Goal: Communication & Community: Answer question/provide support

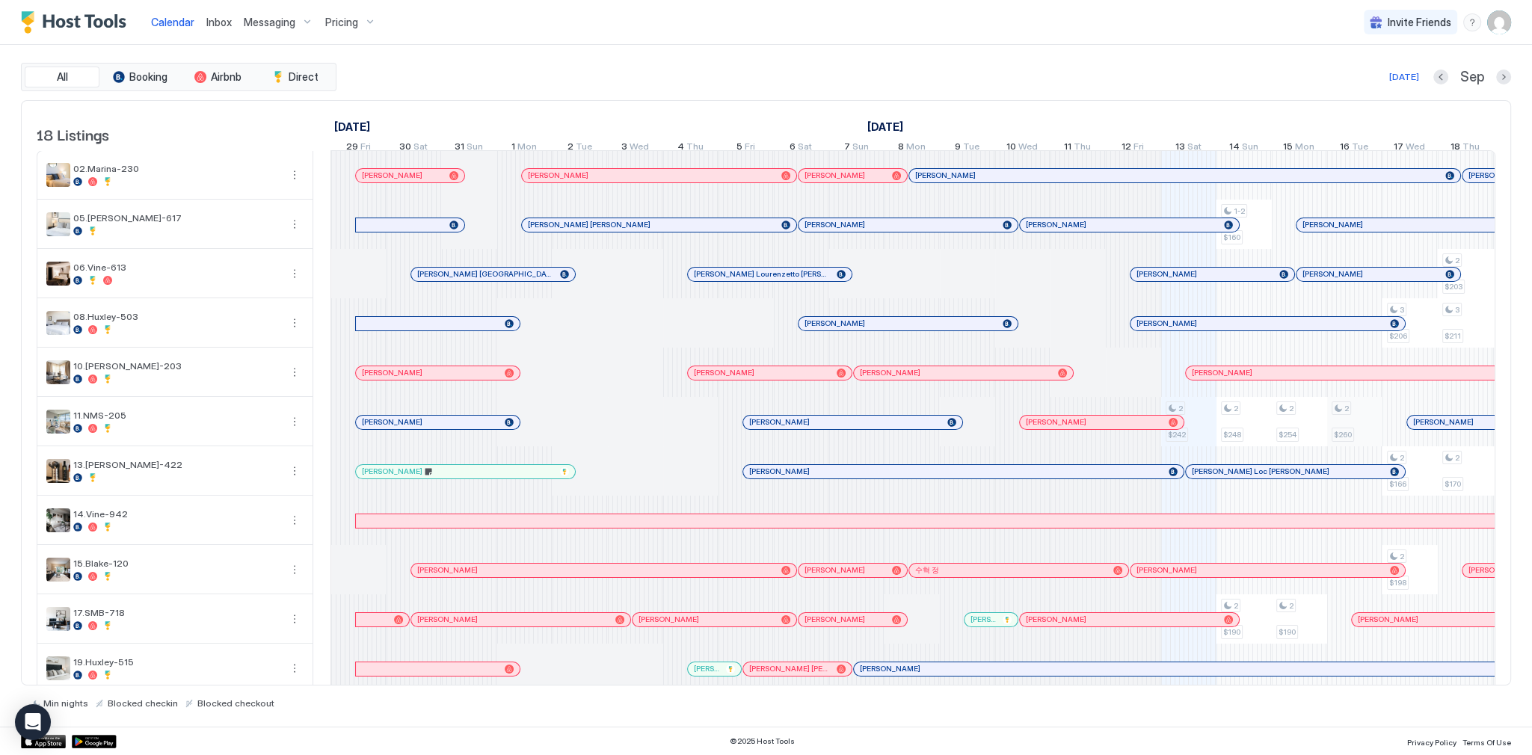
scroll to position [0, 831]
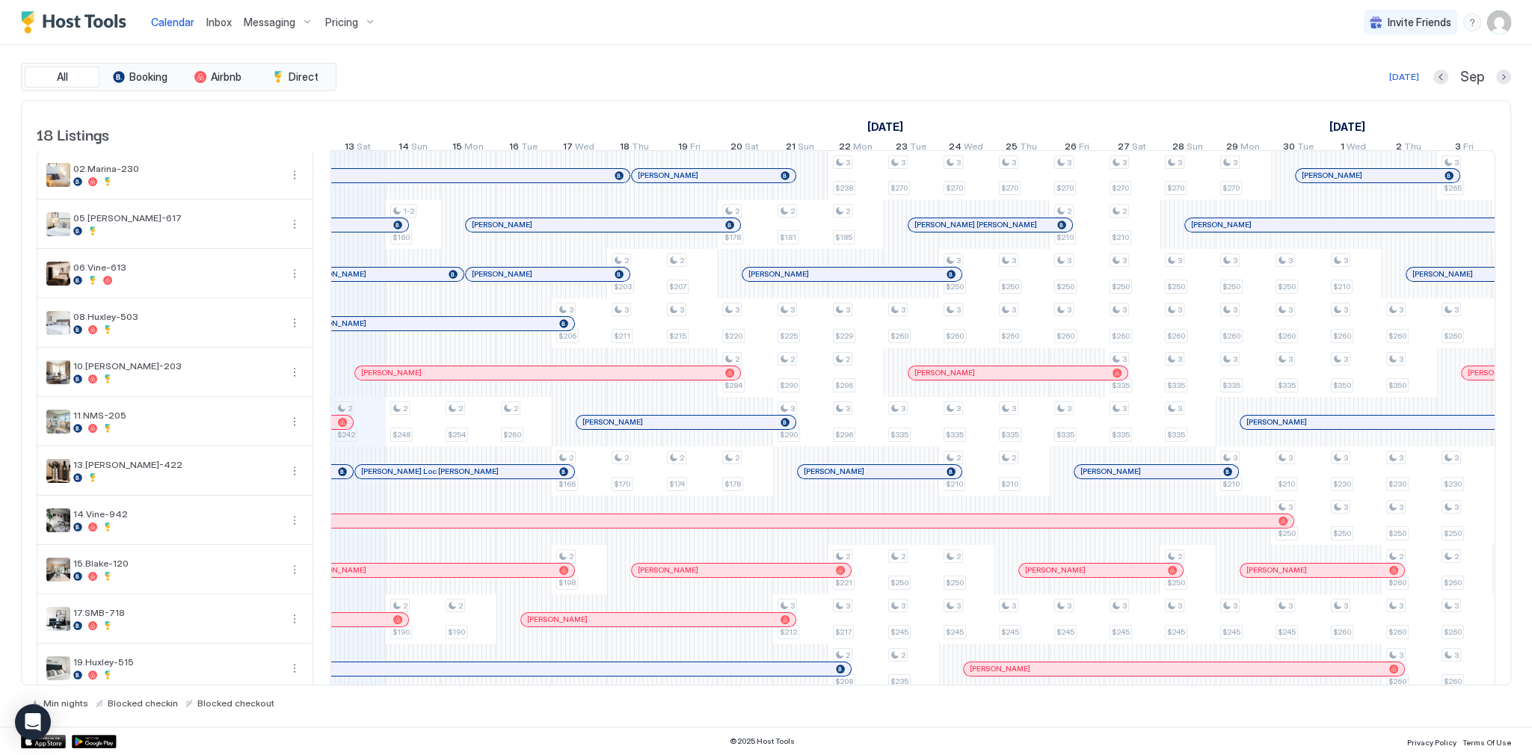
click at [217, 28] on link "Inbox" at bounding box center [218, 22] width 25 height 16
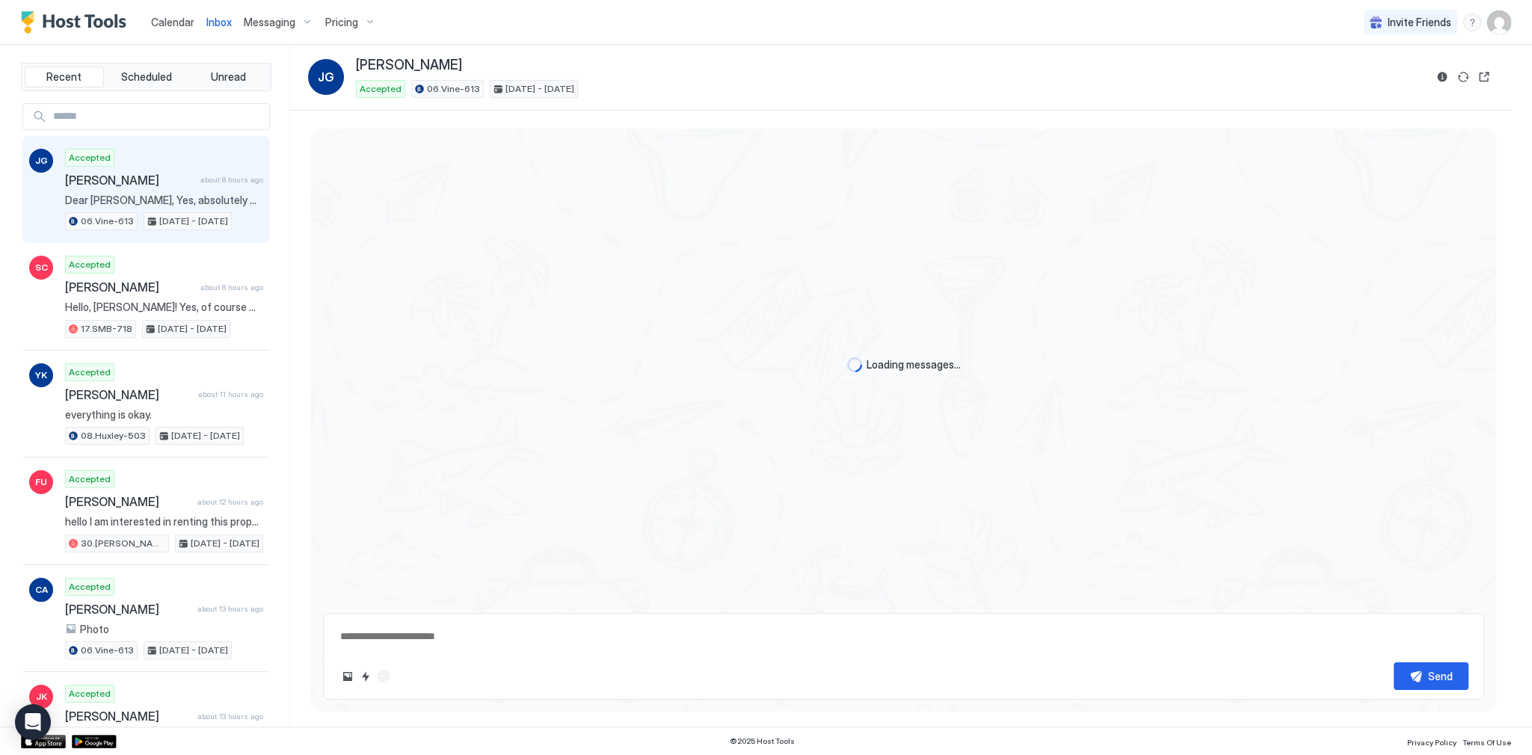
scroll to position [348, 0]
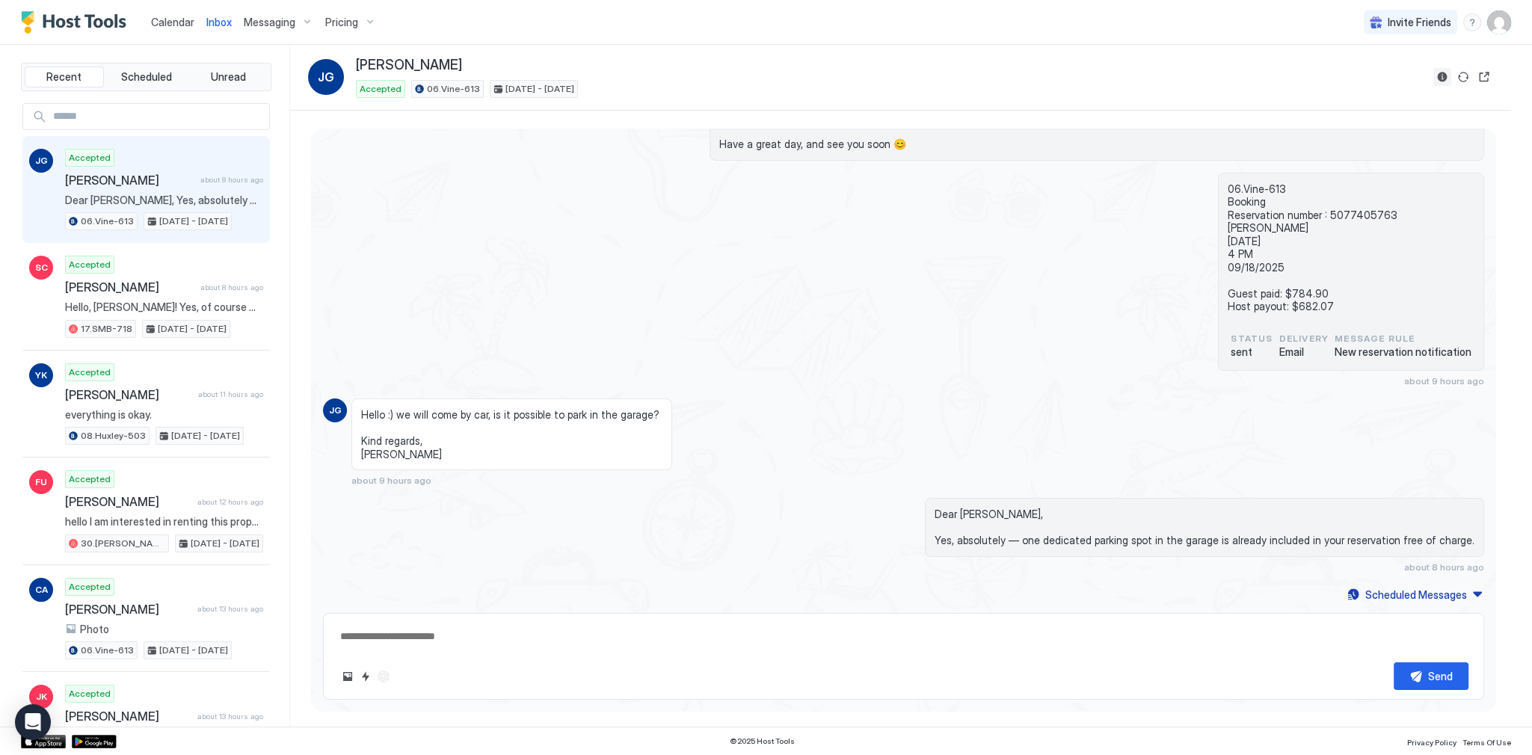
click at [1436, 75] on button "Reservation information" at bounding box center [1442, 77] width 18 height 18
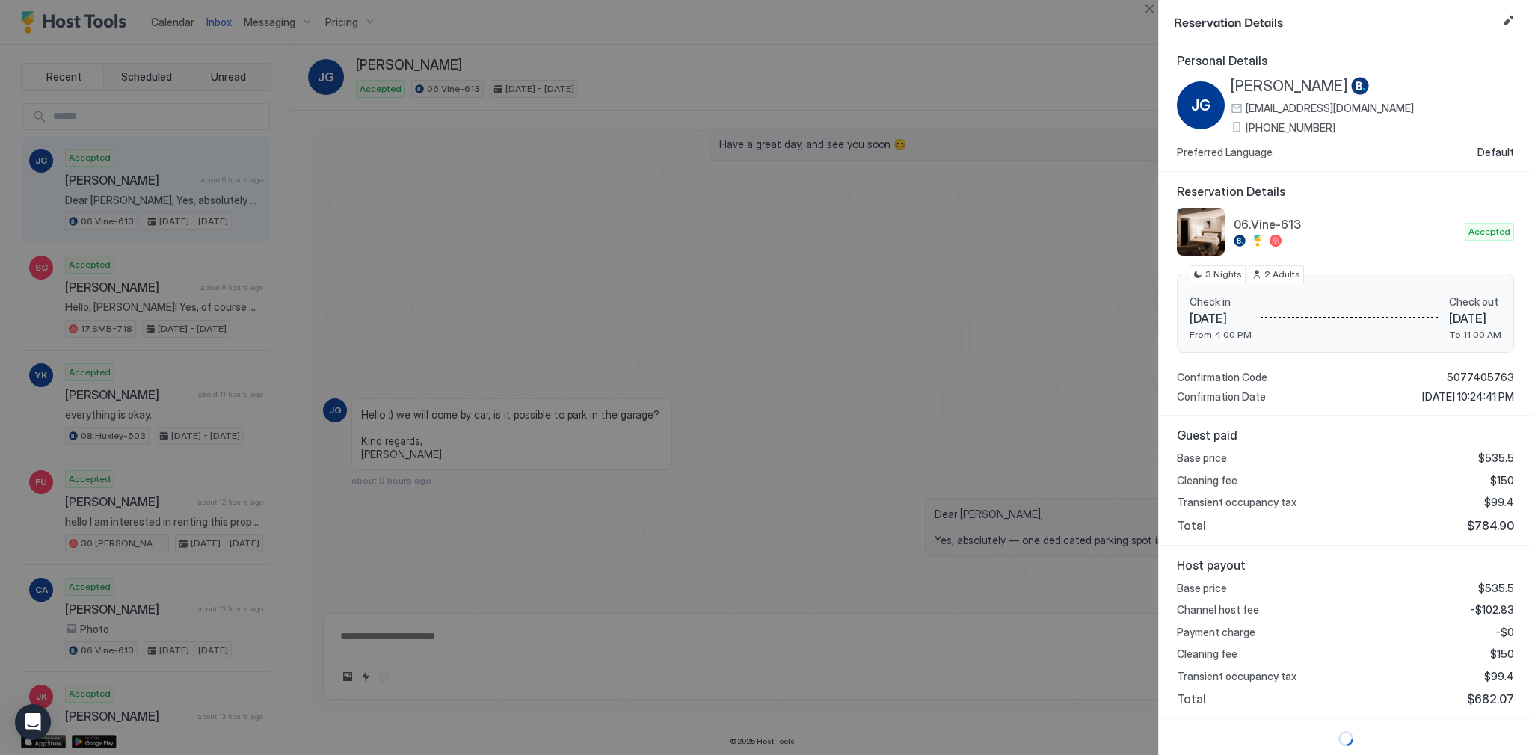
scroll to position [3, 0]
click at [1483, 520] on span "$784.90" at bounding box center [1490, 524] width 47 height 15
copy span "784.90"
click at [1494, 607] on span "-$102.83" at bounding box center [1492, 609] width 44 height 13
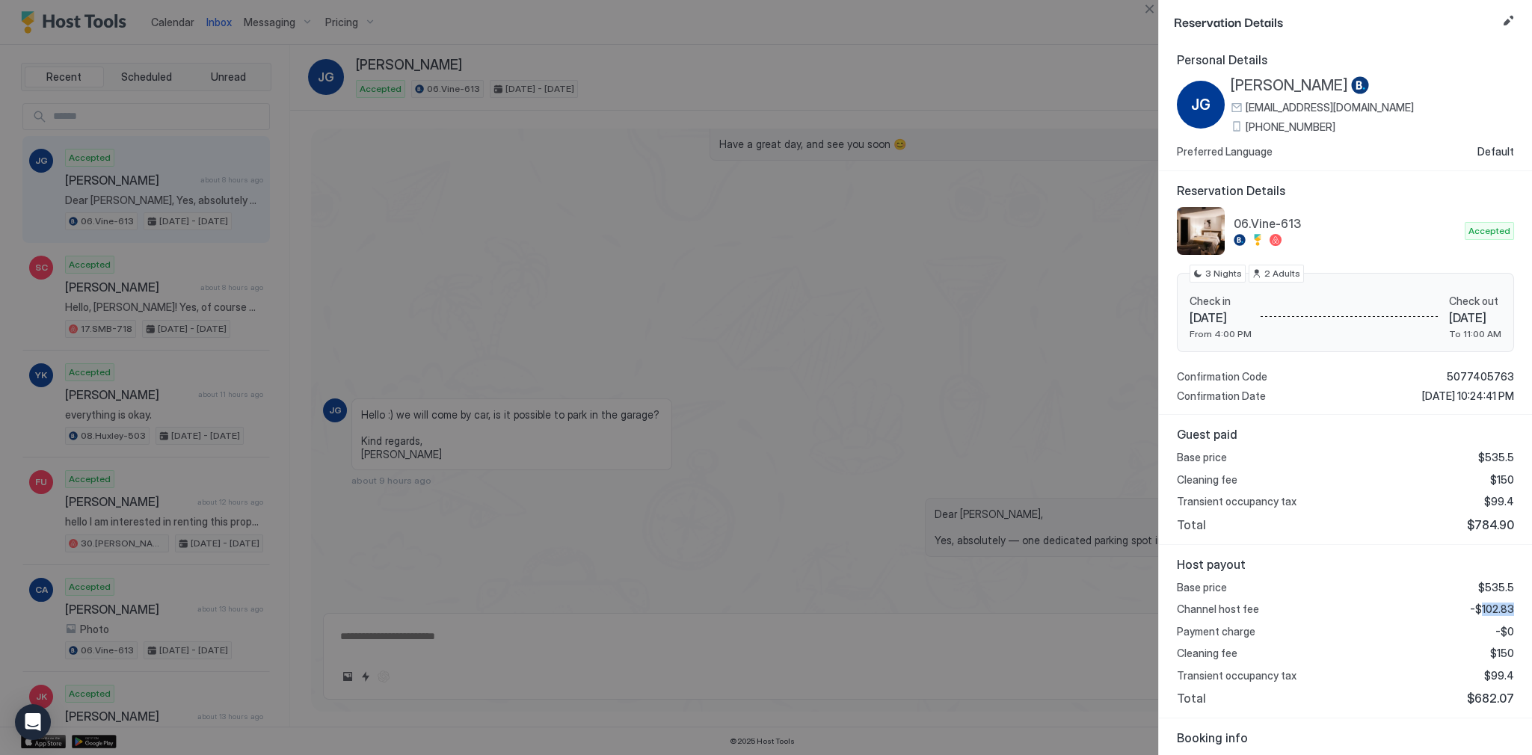
click at [1494, 607] on span "-$102.83" at bounding box center [1492, 609] width 44 height 13
copy span "102.83"
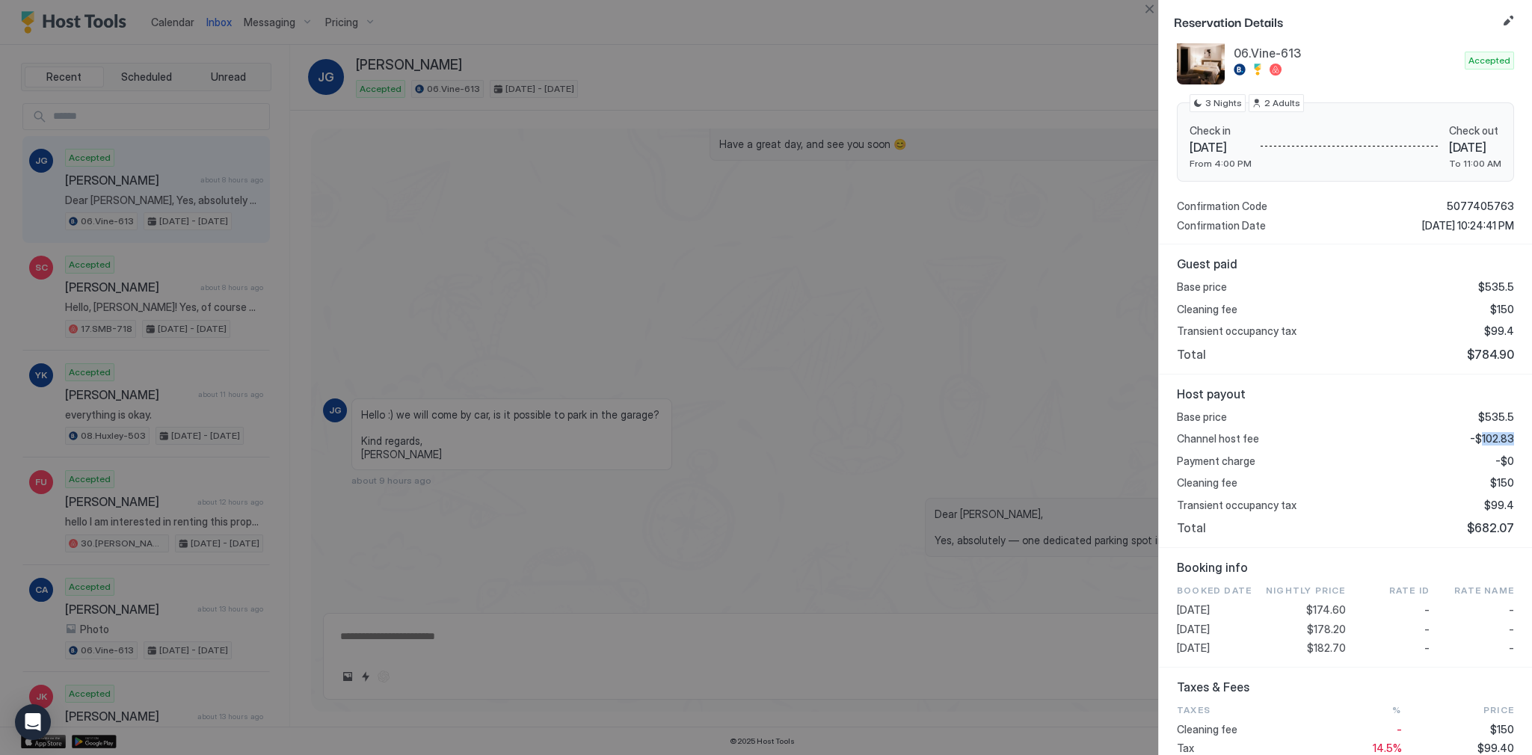
scroll to position [242, 0]
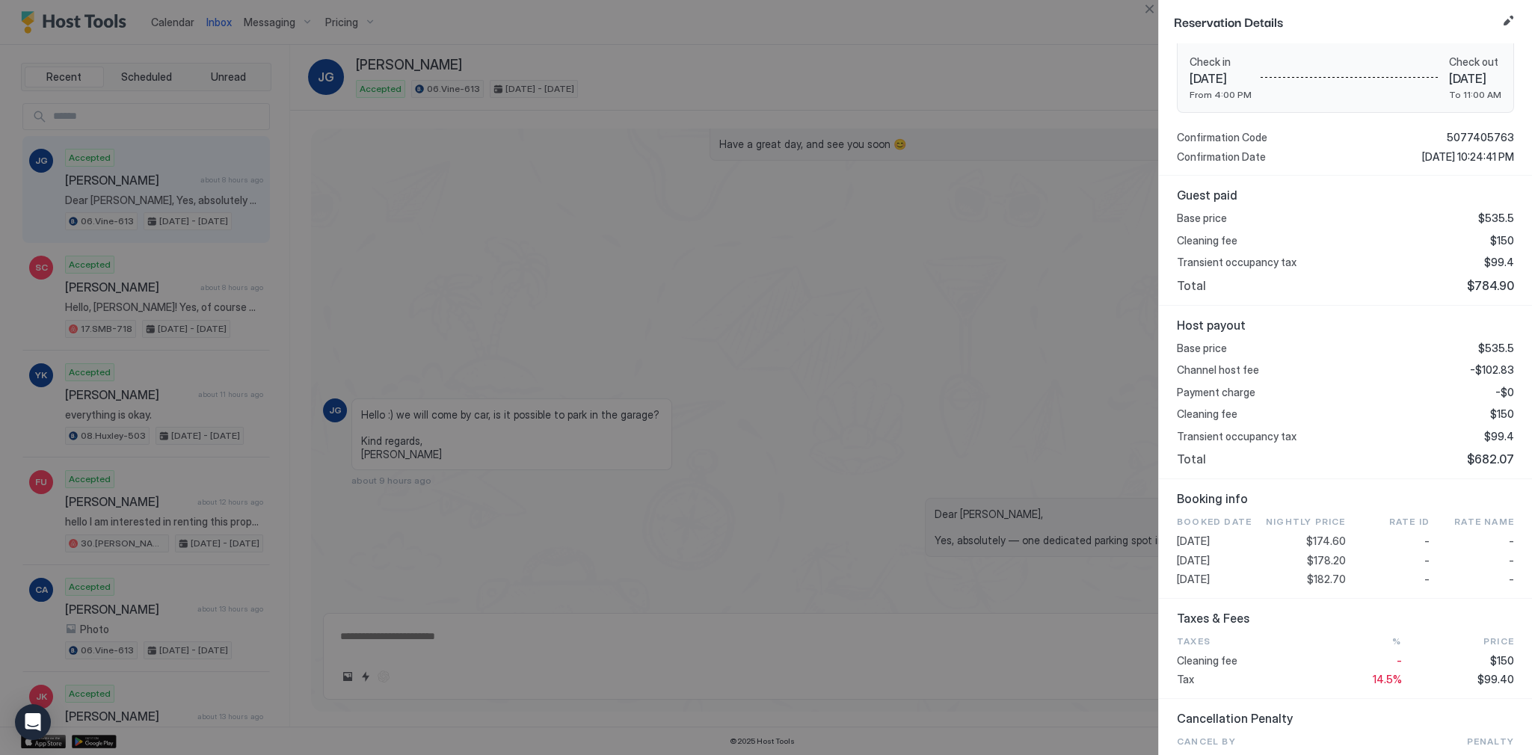
click at [1322, 556] on span "$178.20" at bounding box center [1326, 560] width 39 height 13
copy span "178.20"
click at [1489, 674] on span "$99.40" at bounding box center [1495, 679] width 37 height 13
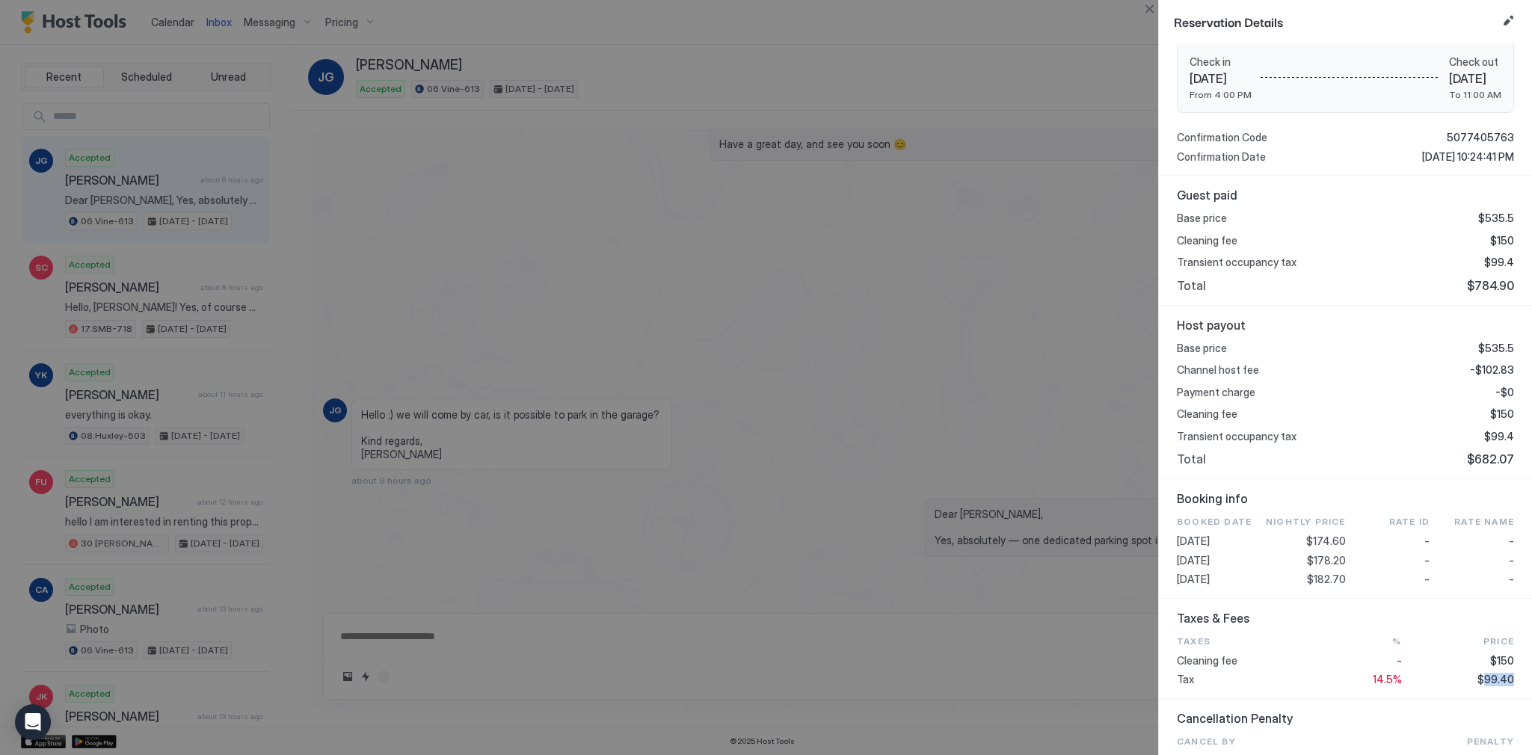
copy span "99.40"
click at [777, 336] on div at bounding box center [766, 377] width 1532 height 755
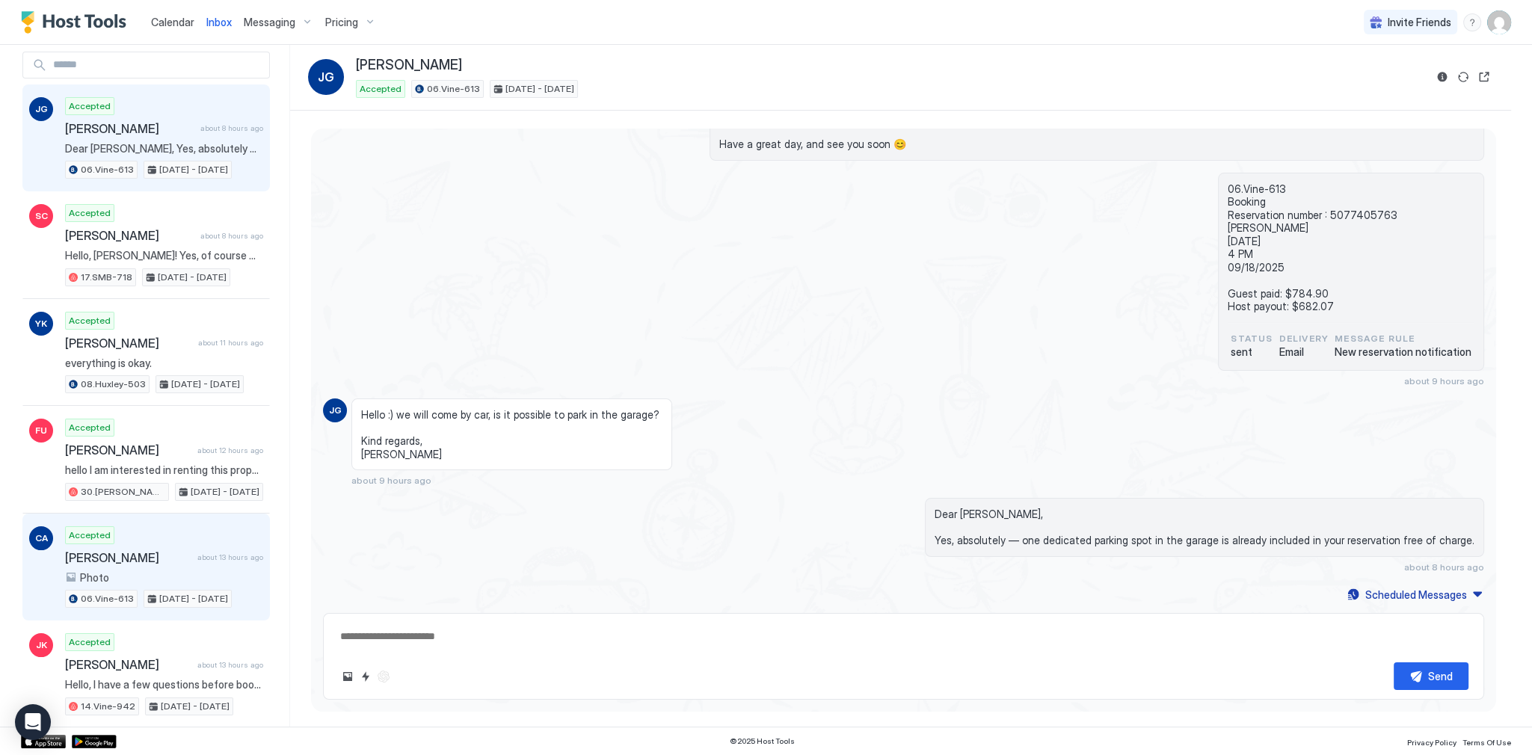
scroll to position [120, 0]
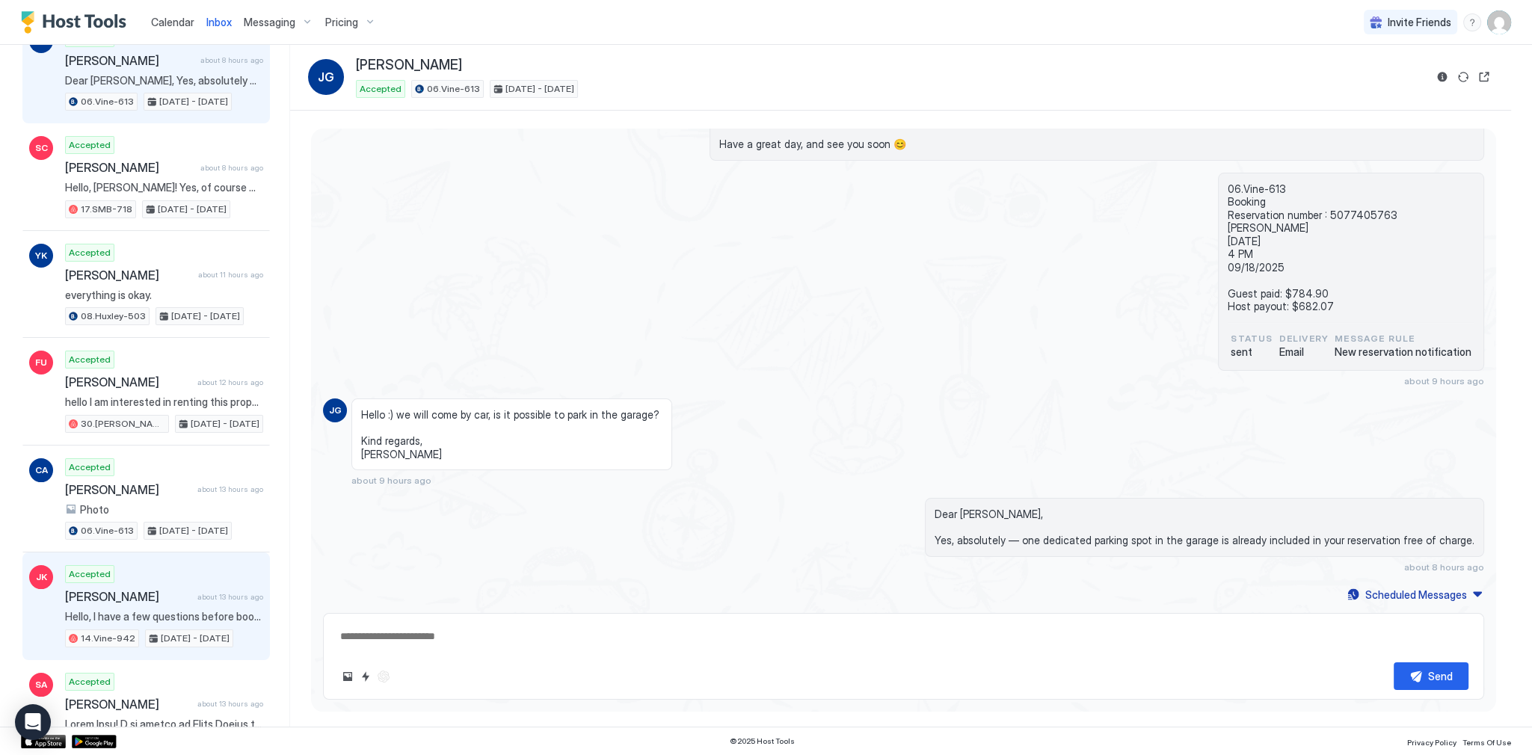
click at [176, 580] on div "Accepted Jeonghoon Kweon about 13 hours ago Hello, I have a few questions befor…" at bounding box center [164, 606] width 198 height 82
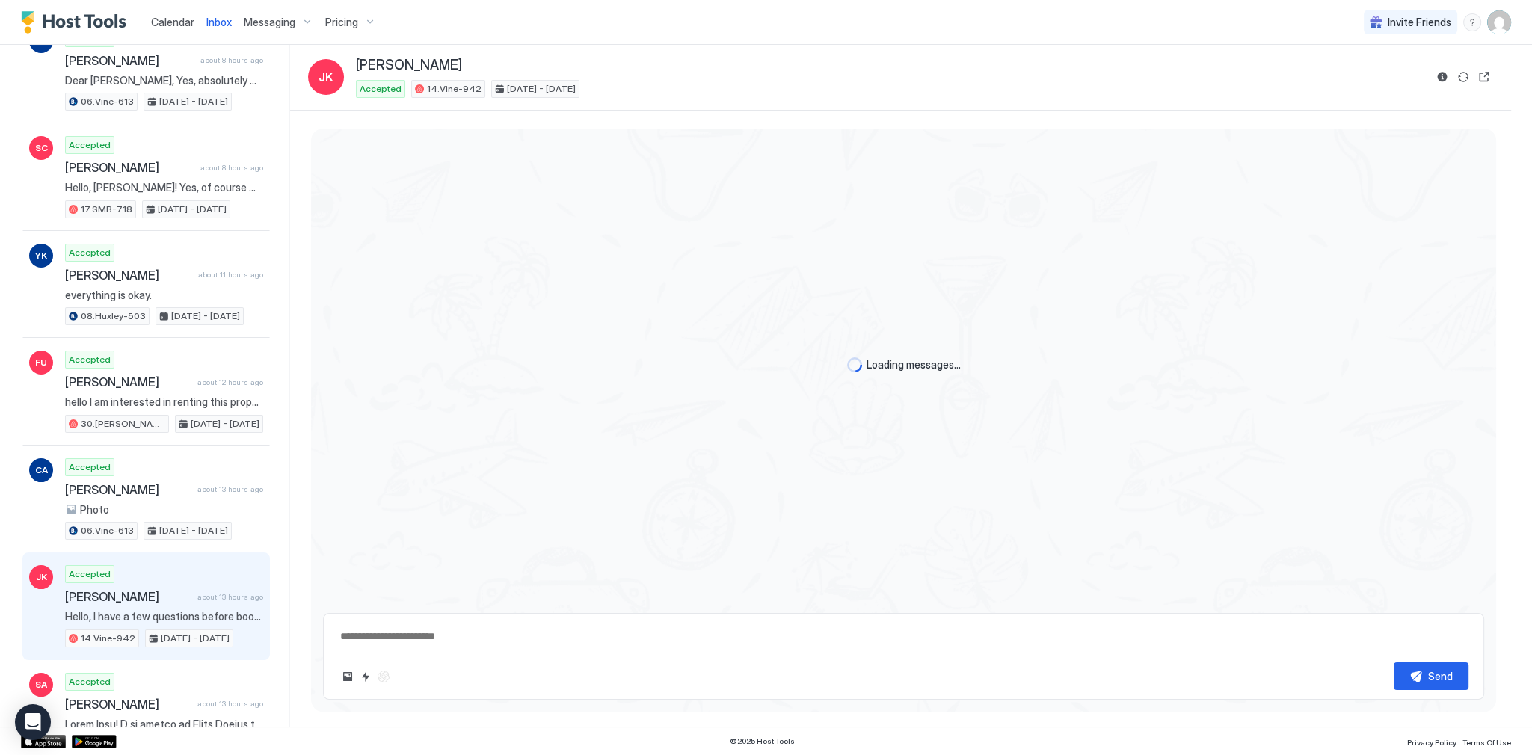
scroll to position [1740, 0]
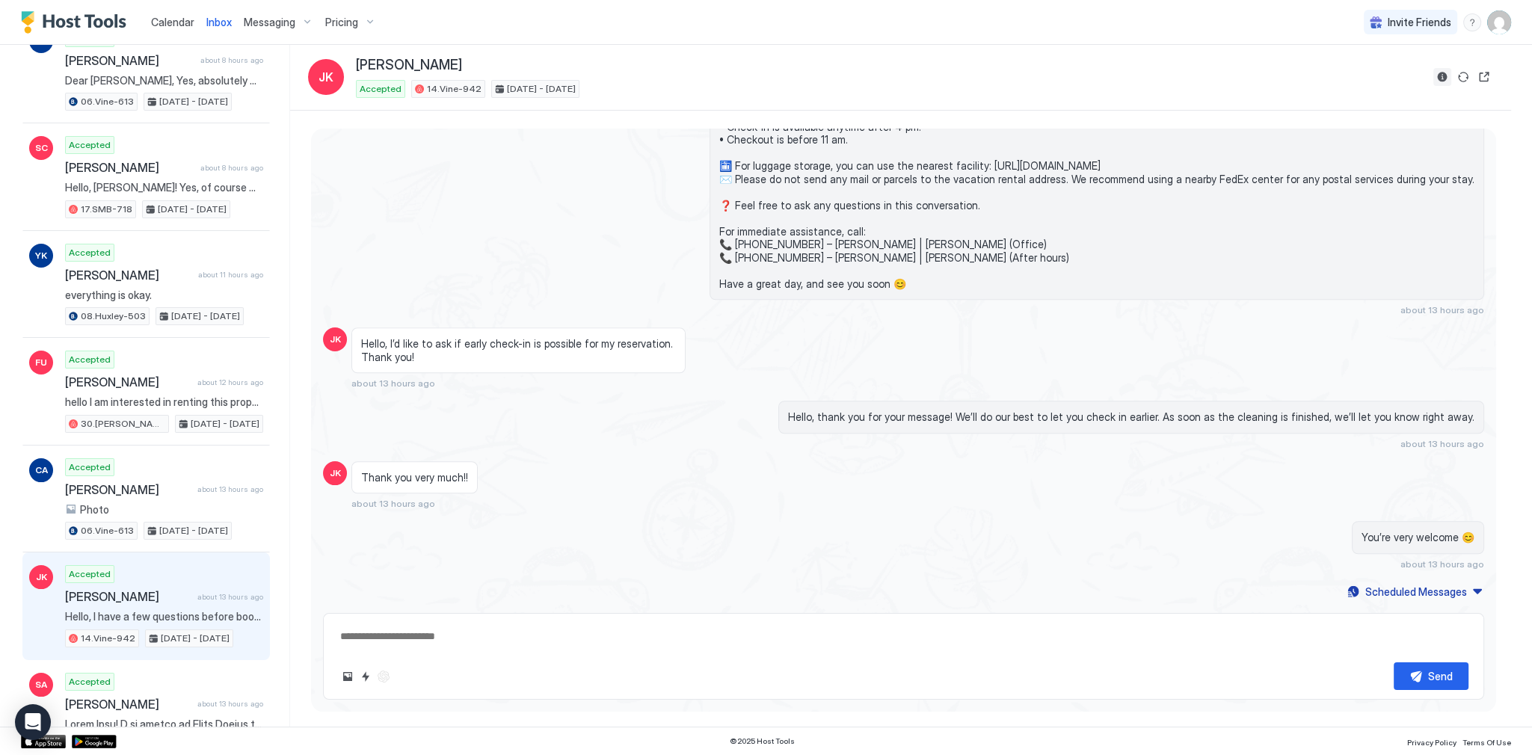
click at [1435, 79] on button "Reservation information" at bounding box center [1442, 77] width 18 height 18
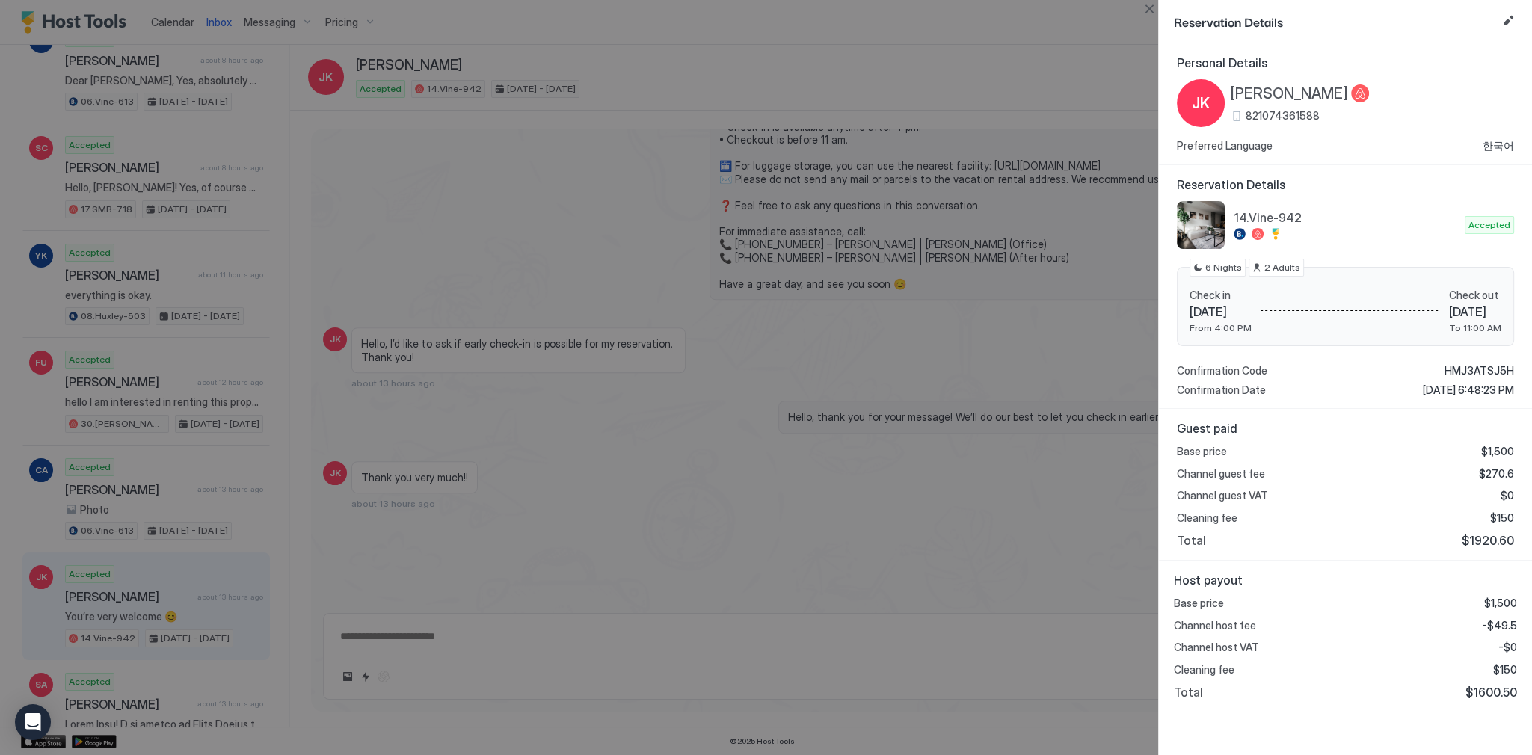
click at [1504, 689] on span "$1600.50" at bounding box center [1491, 692] width 52 height 15
copy span "1600.50"
click at [1510, 613] on div "Base price $1,500 Channel host fee -$49.5 Channel host VAT -$0 Cleaning fee $15…" at bounding box center [1345, 648] width 343 height 103
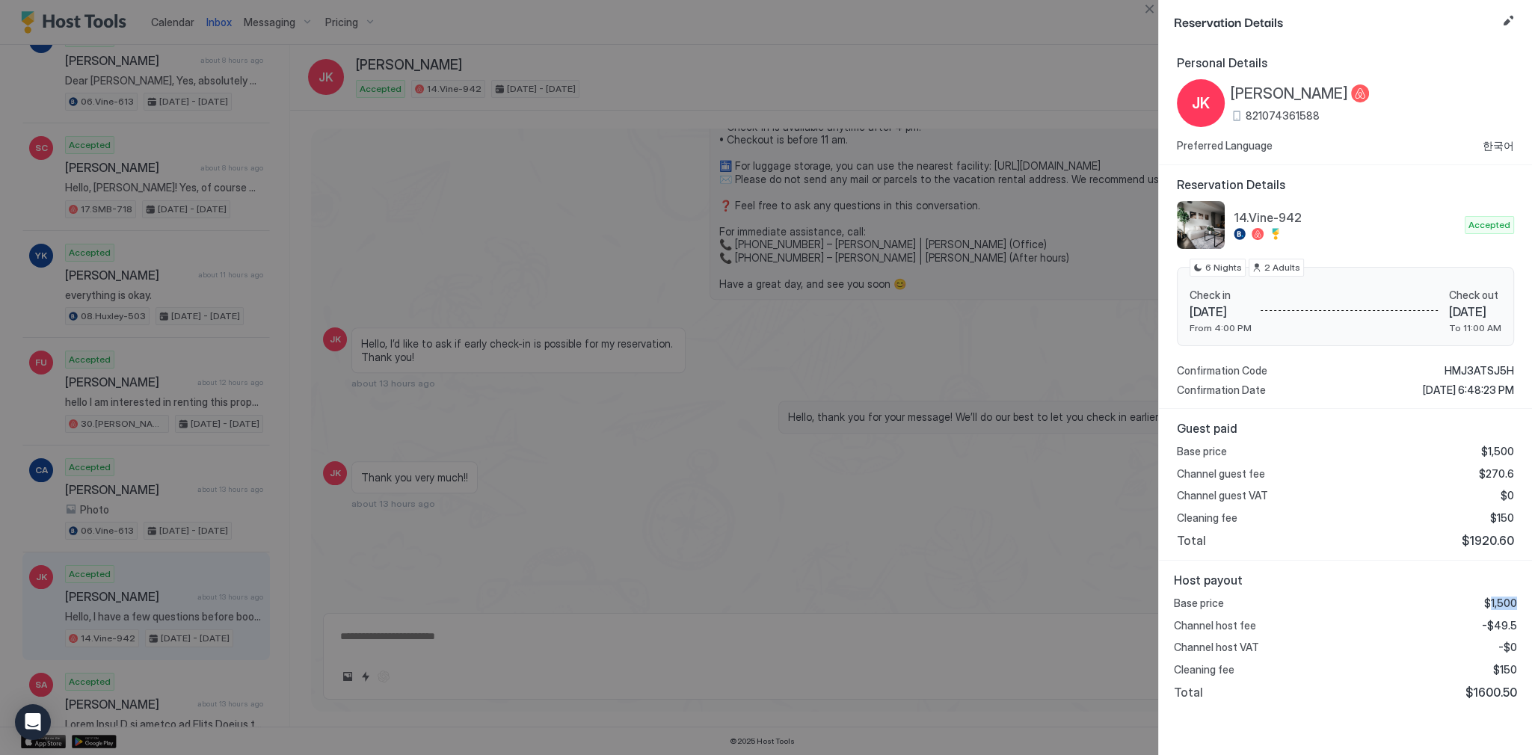
copy span "1,500"
click at [1497, 625] on span "-$49.5" at bounding box center [1499, 625] width 35 height 13
copy span "49.5"
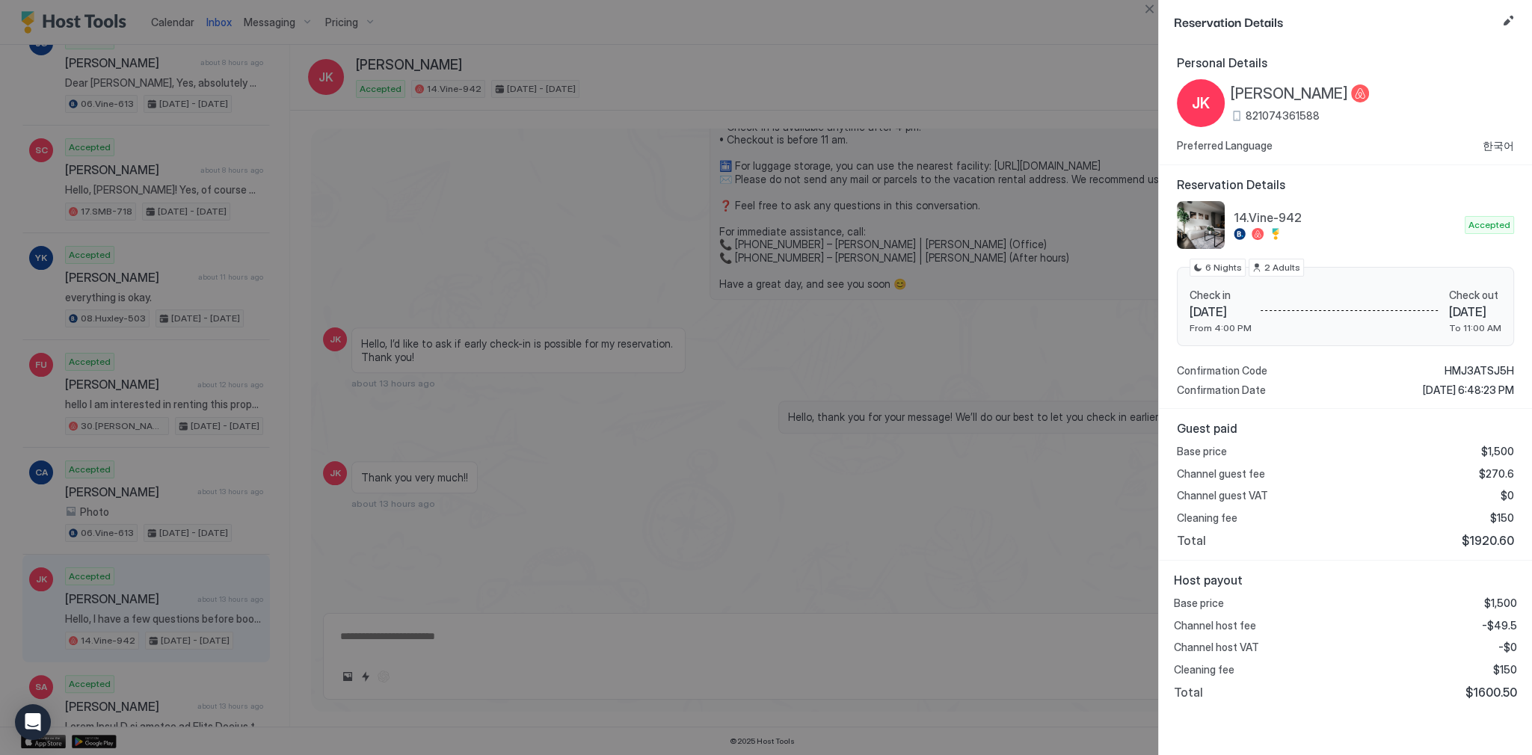
click at [1012, 340] on div at bounding box center [766, 377] width 1532 height 755
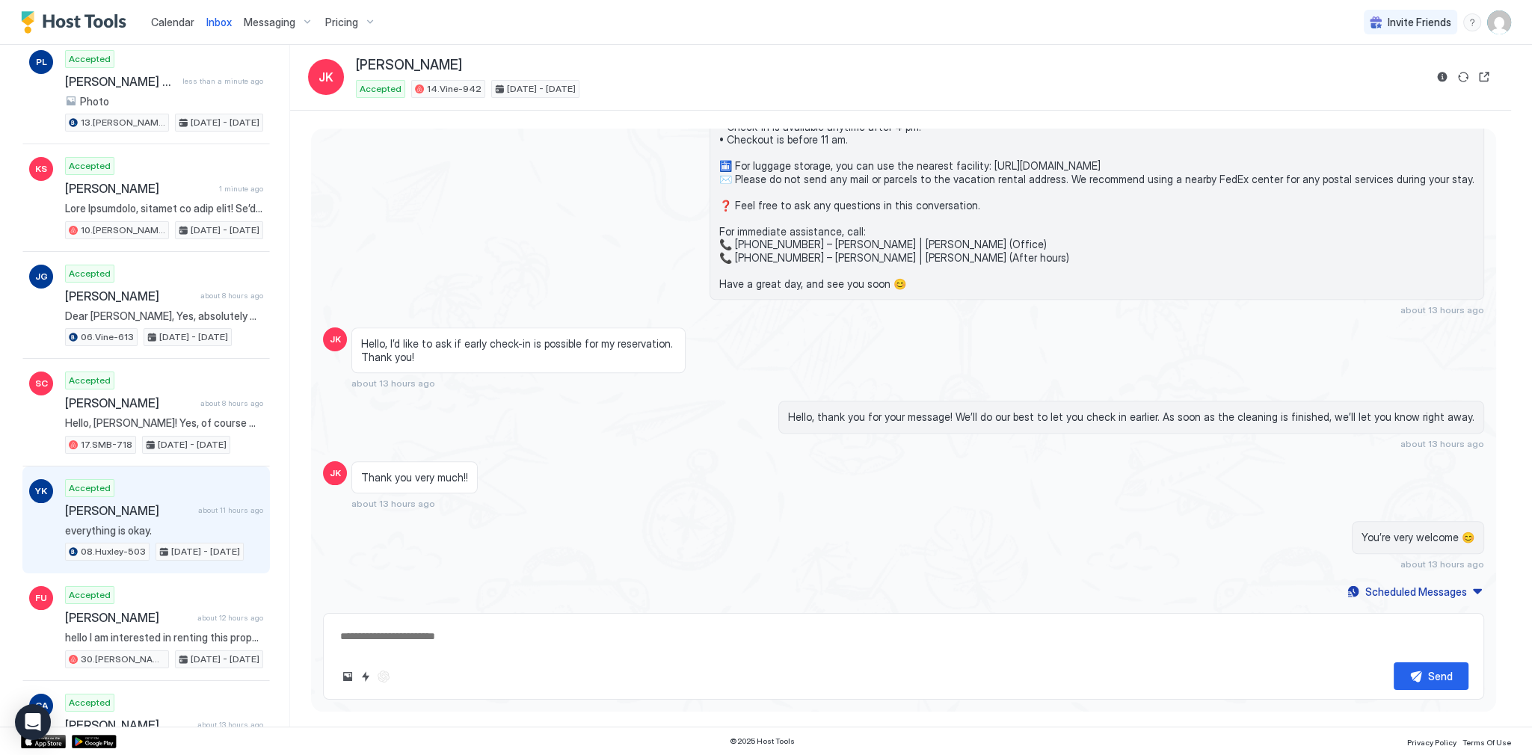
scroll to position [60, 0]
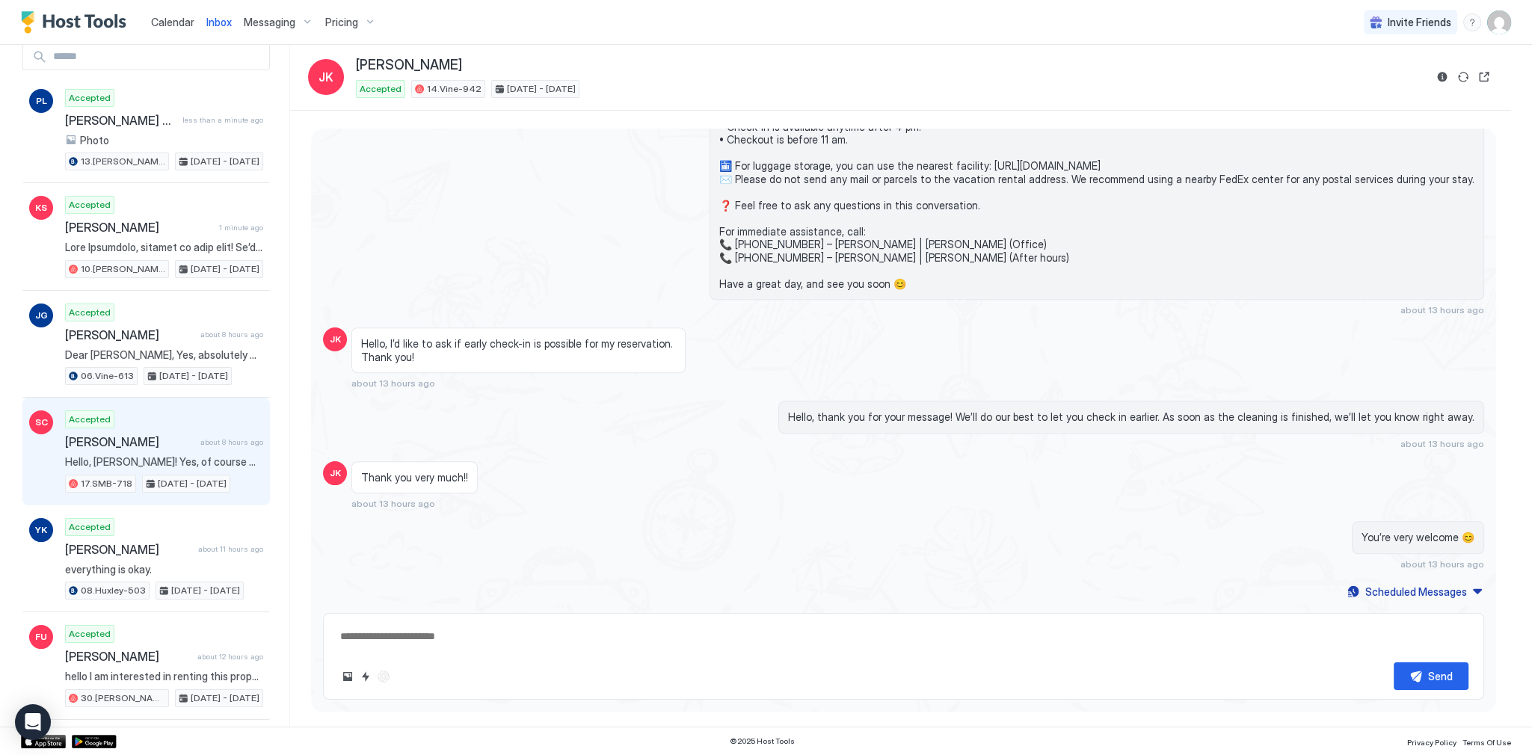
click at [200, 437] on span "about 8 hours ago" at bounding box center [231, 442] width 63 height 10
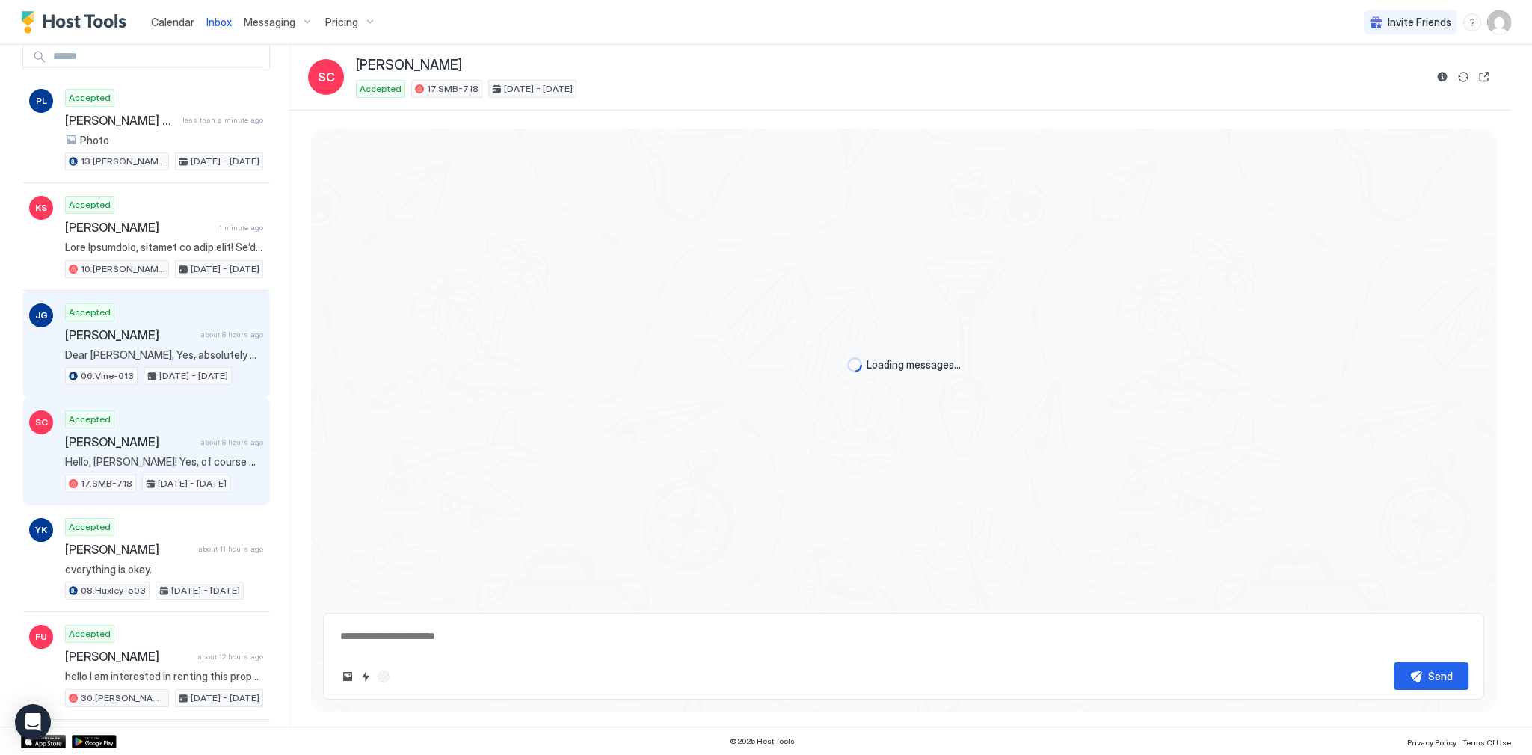
click at [239, 333] on span "about 8 hours ago" at bounding box center [231, 335] width 63 height 10
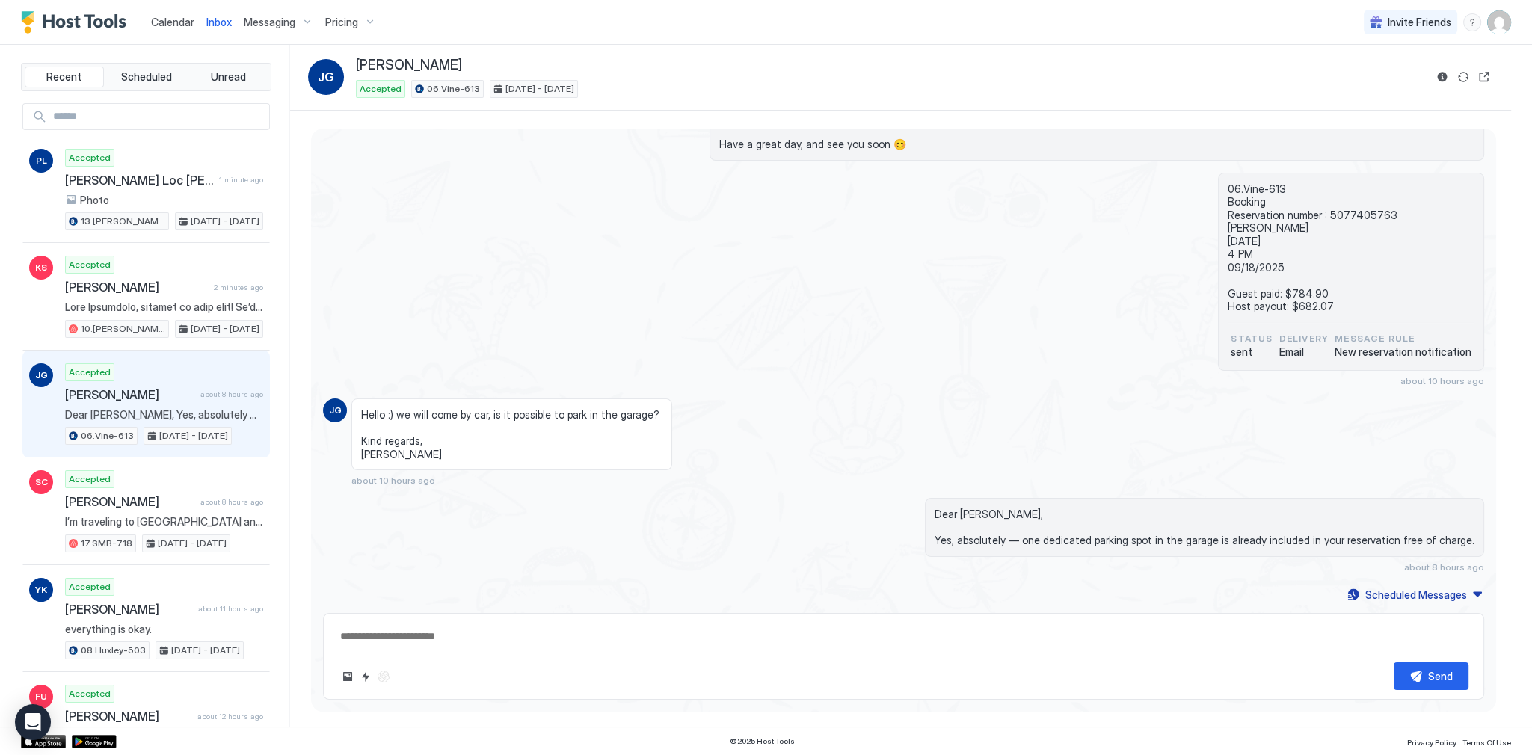
click at [200, 395] on span "about 8 hours ago" at bounding box center [231, 394] width 63 height 10
click at [579, 424] on span "Hello :) we will come by car, is it possible to park in the garage? Kind regard…" at bounding box center [511, 434] width 301 height 52
click at [427, 164] on div "Loading messages... Yesterday Dear Julia, Thank you for choosing to stay at our…" at bounding box center [903, 192] width 1185 height 825
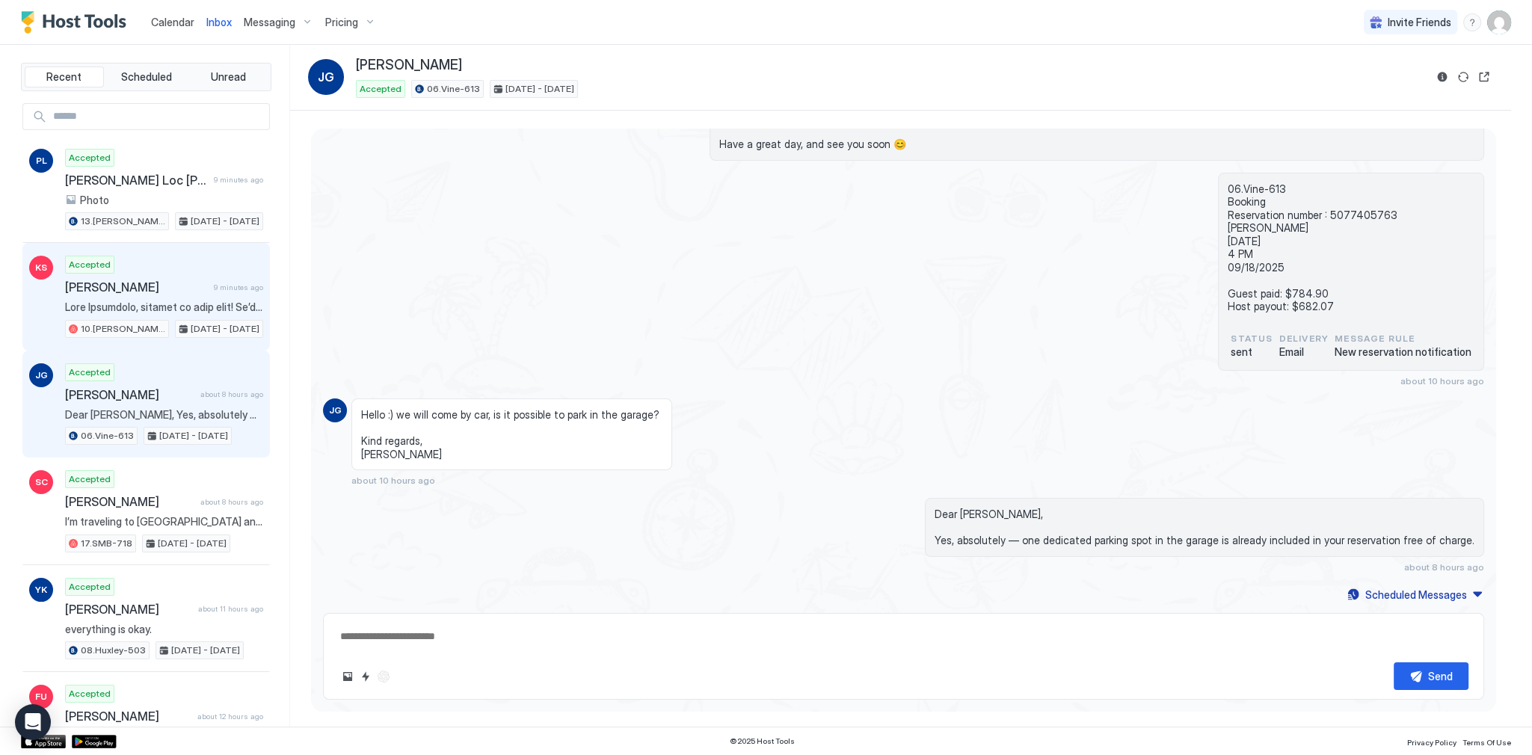
click at [182, 274] on div "Accepted Kamaldeep Singh 9 minutes ago 10.Shelton-203 Sep 13 - 20, 2025" at bounding box center [164, 297] width 198 height 82
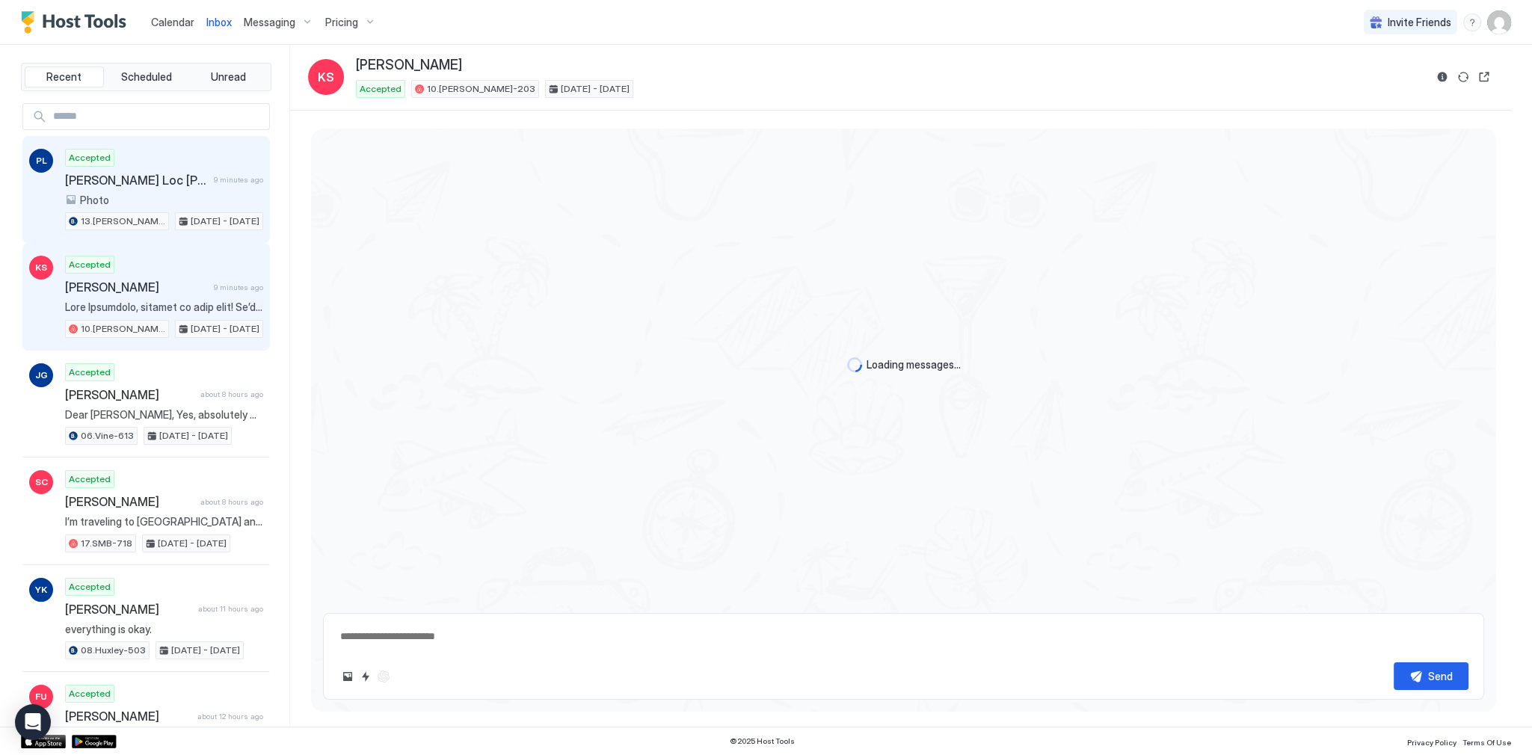
click at [214, 179] on span "9 minutes ago" at bounding box center [238, 180] width 49 height 10
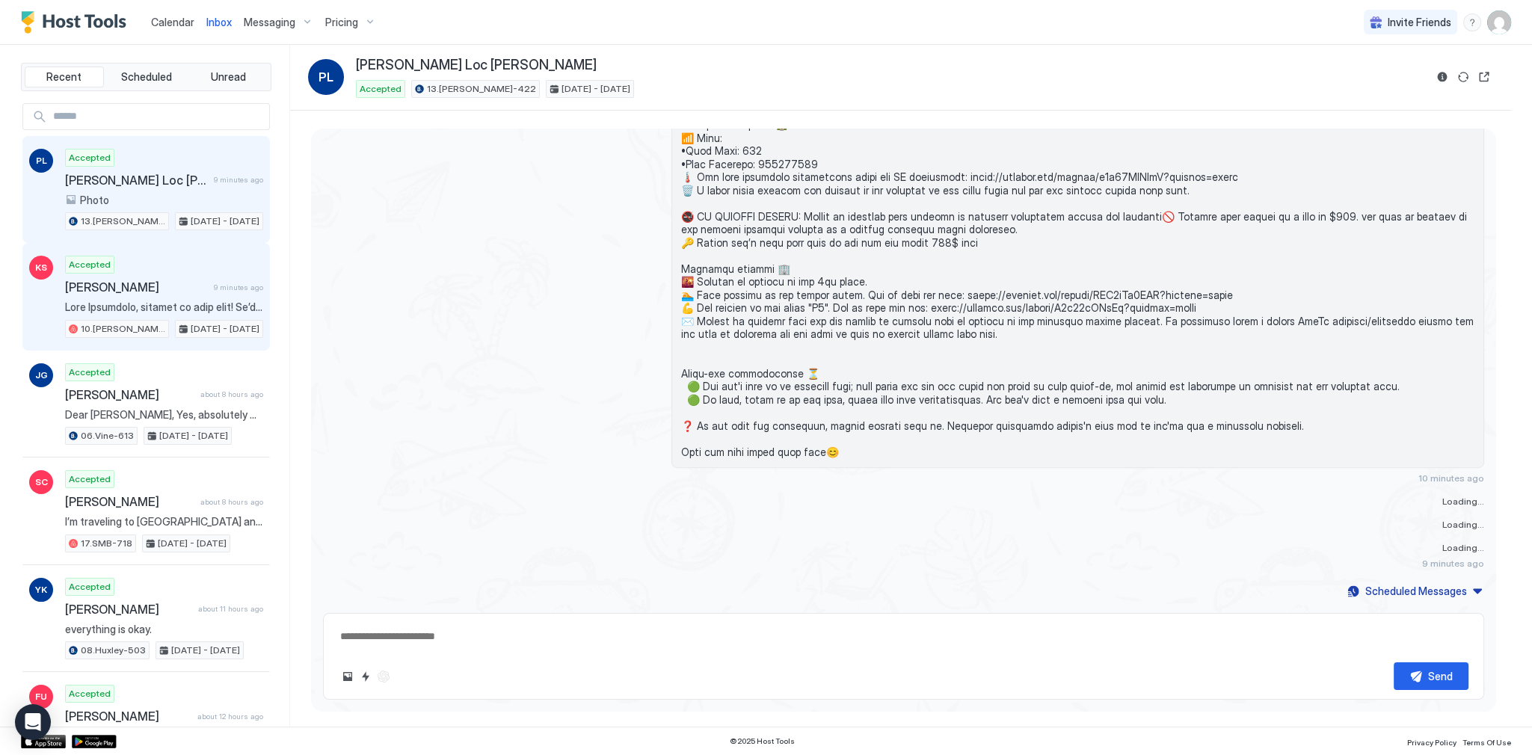
click at [243, 290] on div "Kamaldeep Singh 9 minutes ago" at bounding box center [164, 287] width 198 height 15
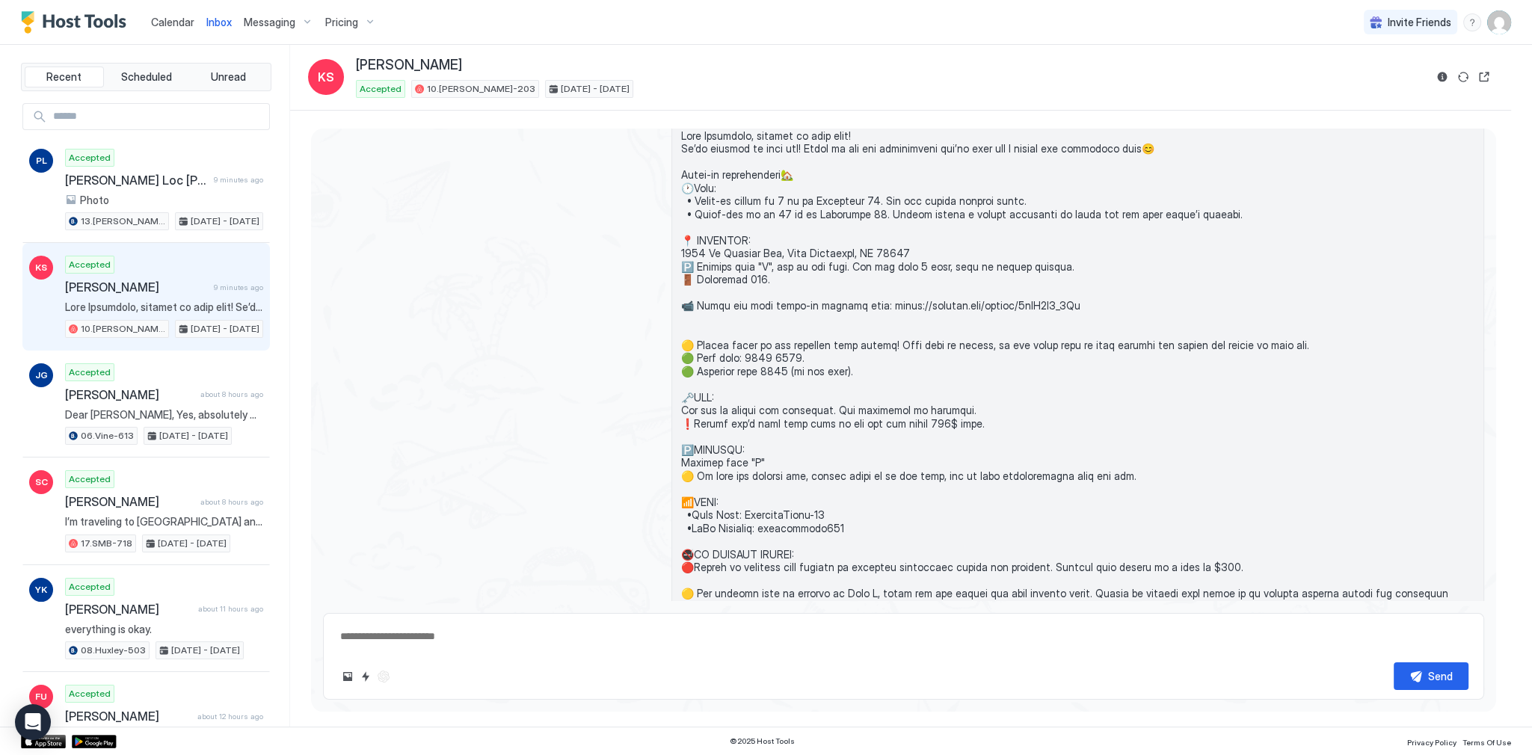
scroll to position [1503, 0]
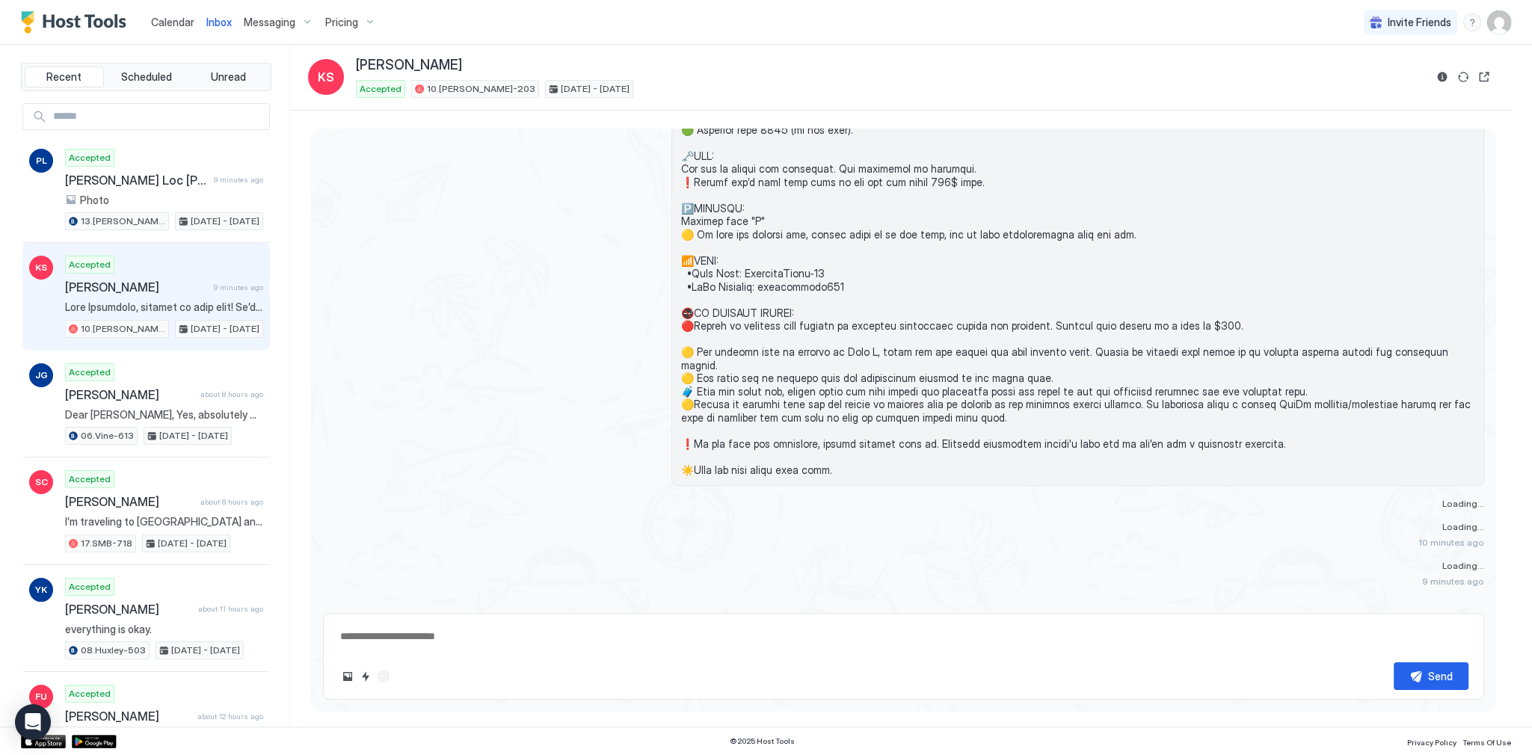
click at [270, 200] on div "Recent Scheduled Unread PL Accepted Phuoc Loc Luke Tran 9 minutes ago Photo 13.…" at bounding box center [155, 386] width 269 height 682
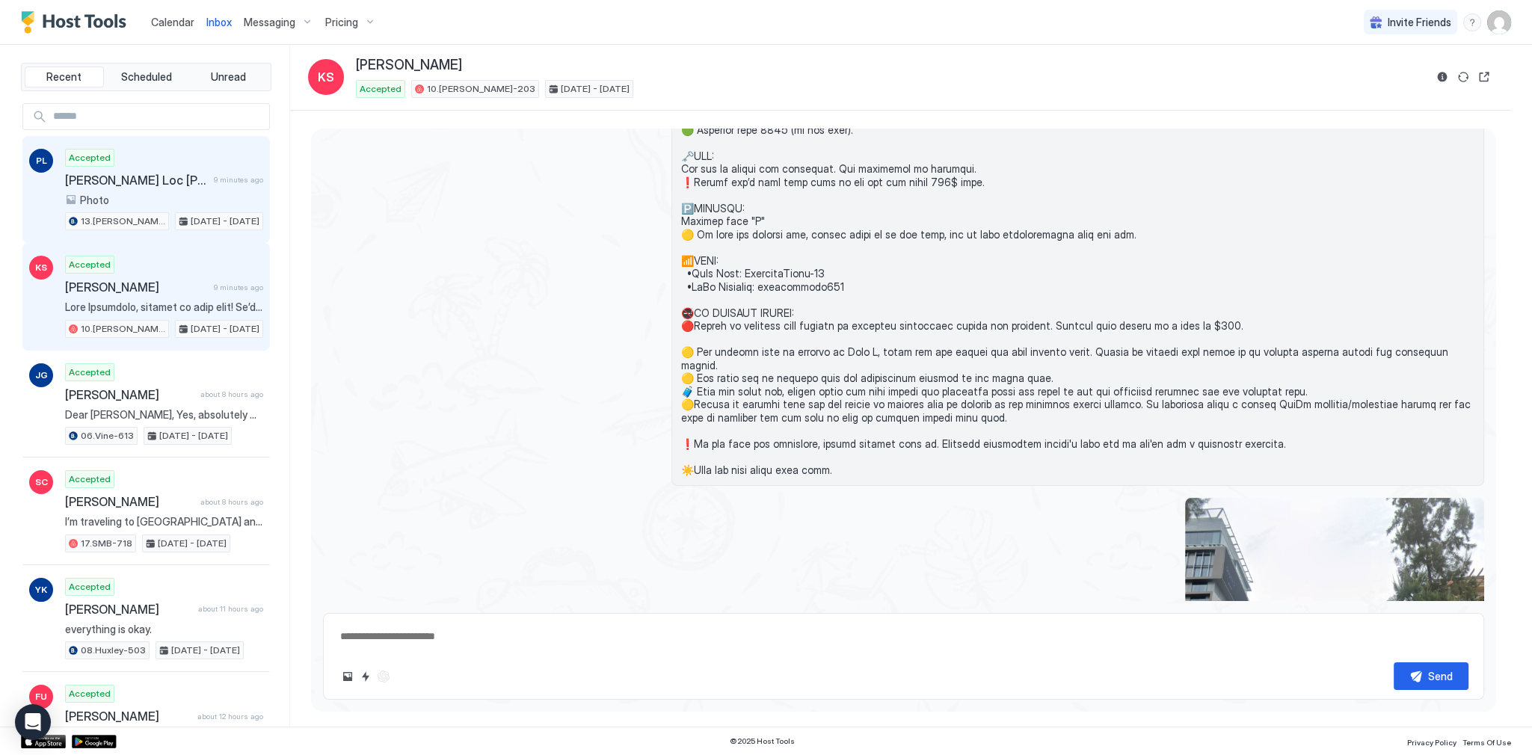
click at [197, 170] on div "Accepted Phuoc Loc Luke Tran 9 minutes ago Photo 13.Archer-422 Sep 13 - 17, 2025" at bounding box center [164, 190] width 198 height 82
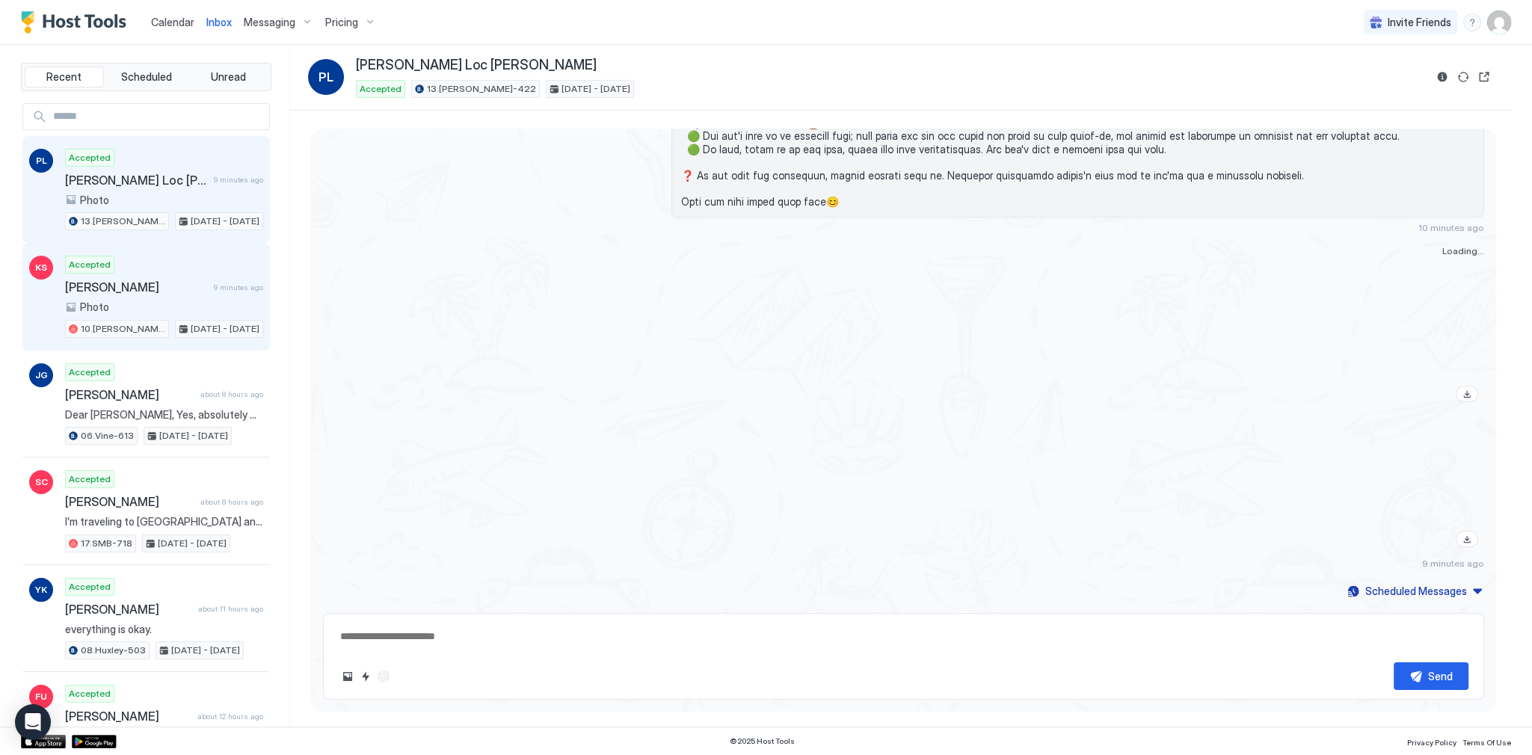
click at [182, 259] on div "Accepted Kamaldeep Singh 9 minutes ago Photo 10.Shelton-203 Sep 13 - 20, 2025" at bounding box center [164, 297] width 198 height 82
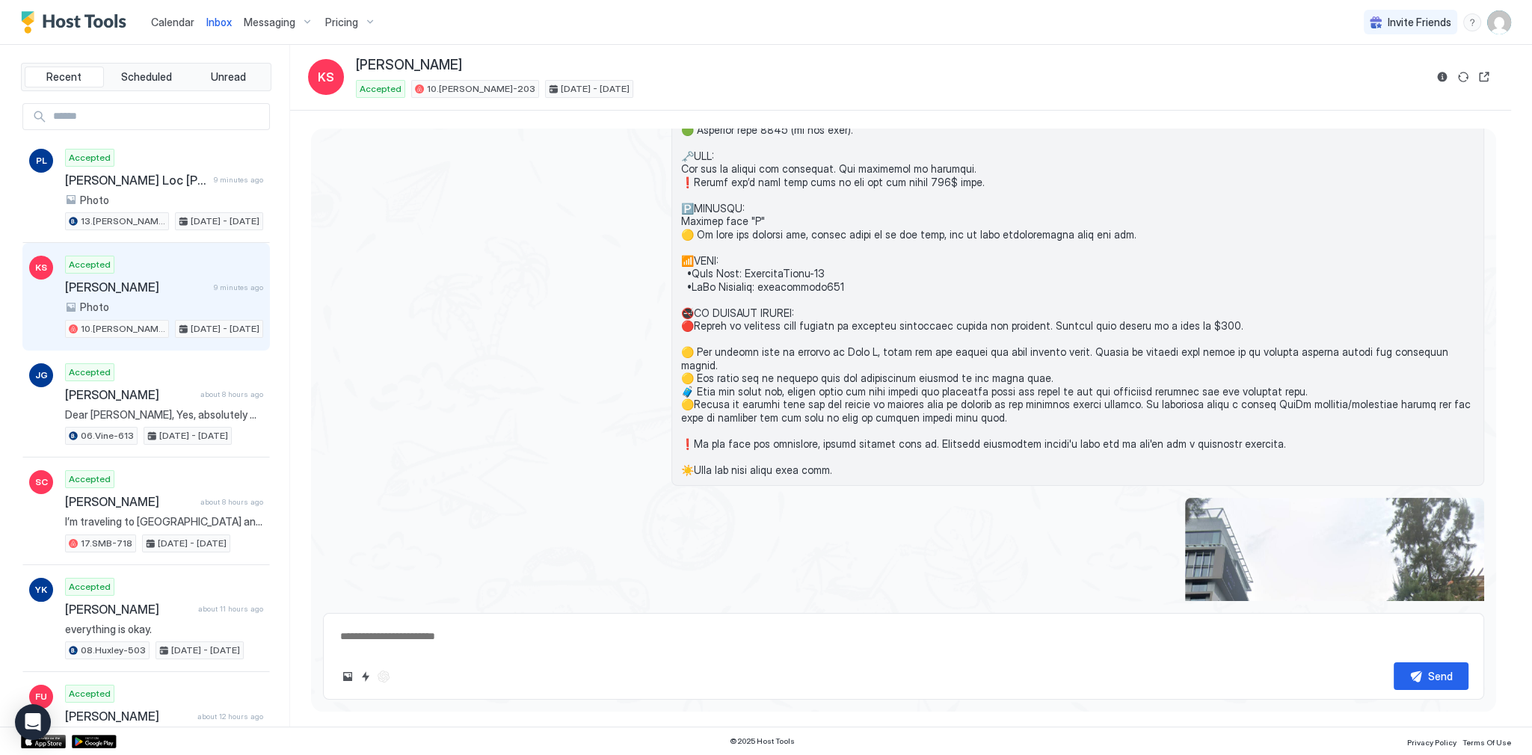
scroll to position [1744, 0]
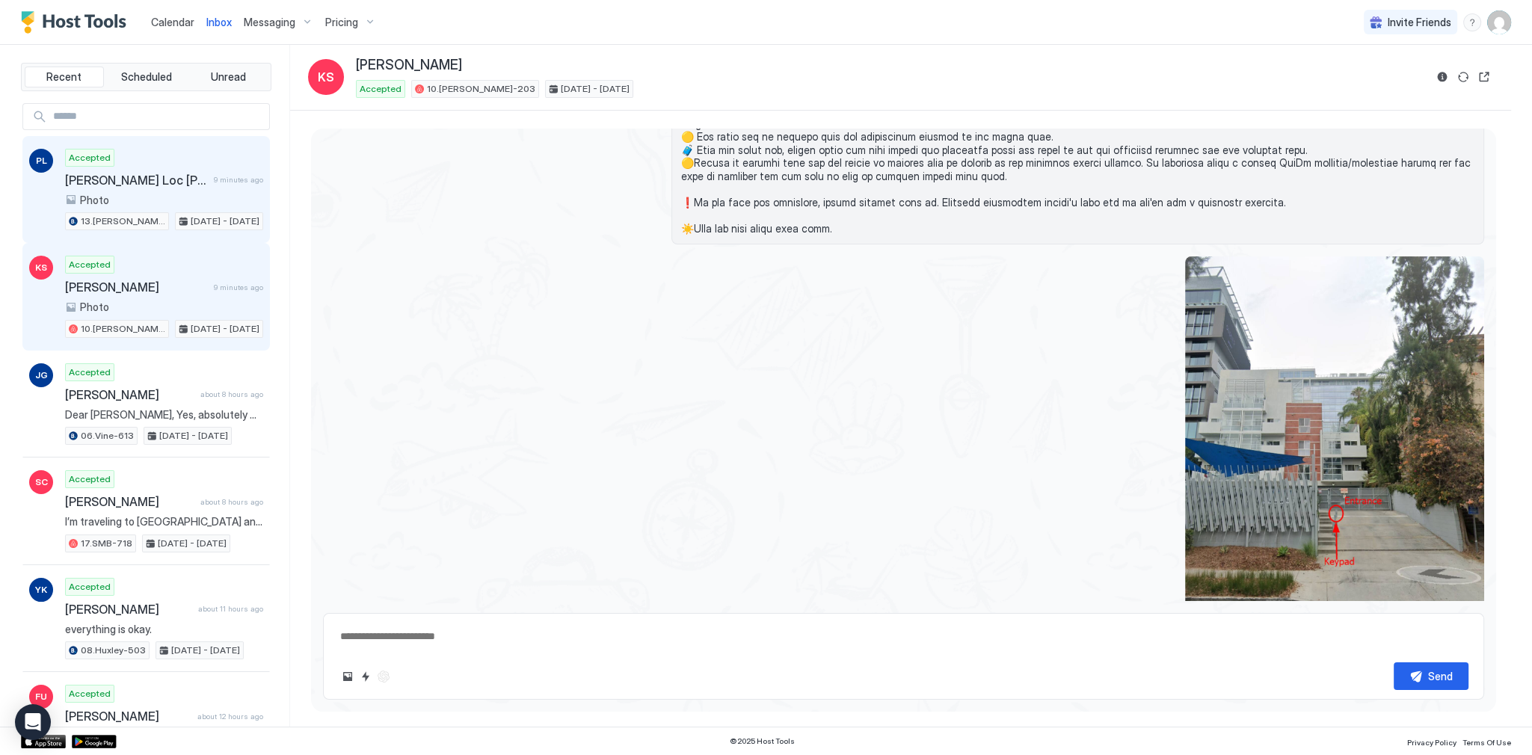
click at [185, 161] on div "Accepted Phuoc Loc Luke Tran 9 minutes ago Photo 13.Archer-422 Sep 13 - 17, 2025" at bounding box center [164, 190] width 198 height 82
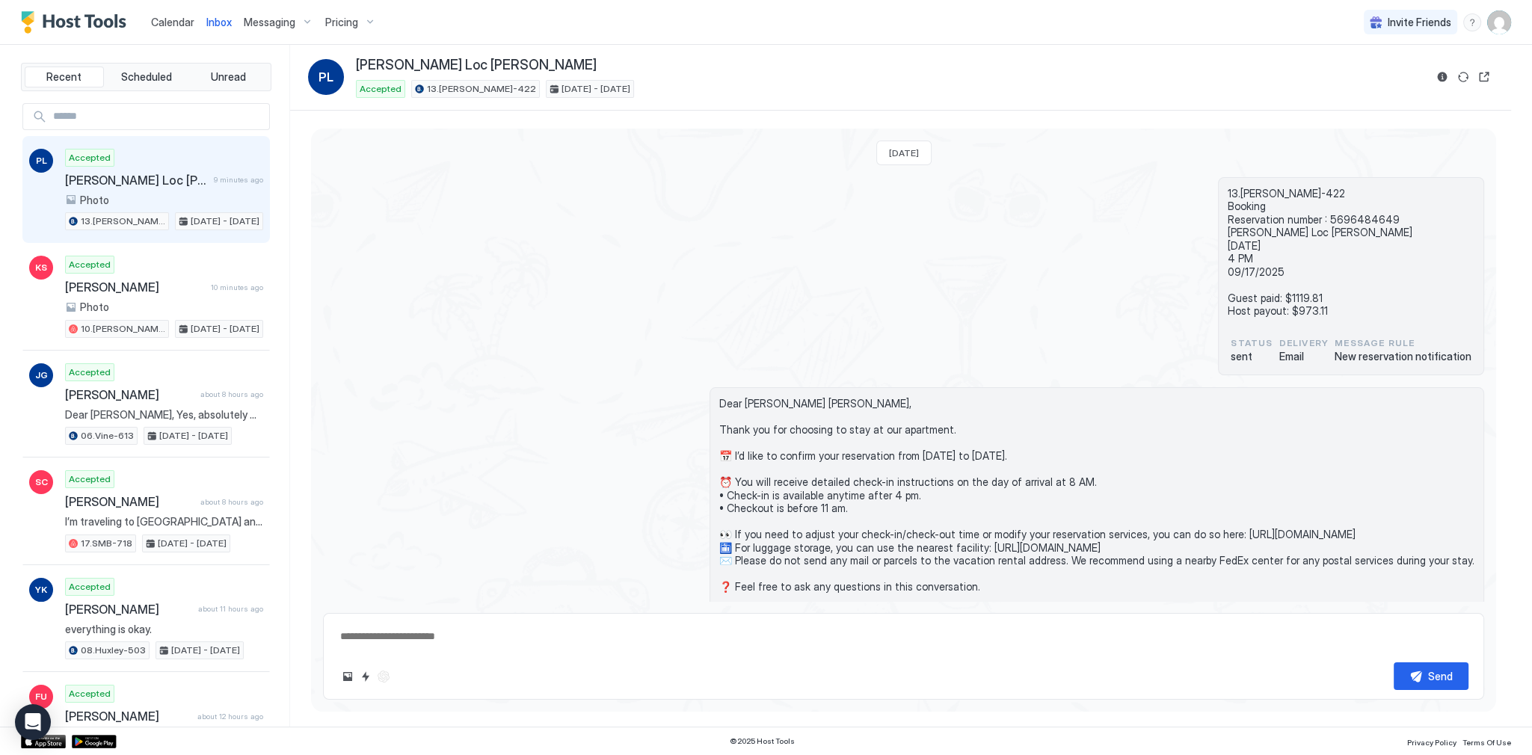
click at [1106, 345] on div "13.Archer-422 Booking Reservation number : 5696484649 Phuoc Loc Luke Tran 09/13…" at bounding box center [903, 276] width 1161 height 199
type textarea "*"
